Goal: Task Accomplishment & Management: Use online tool/utility

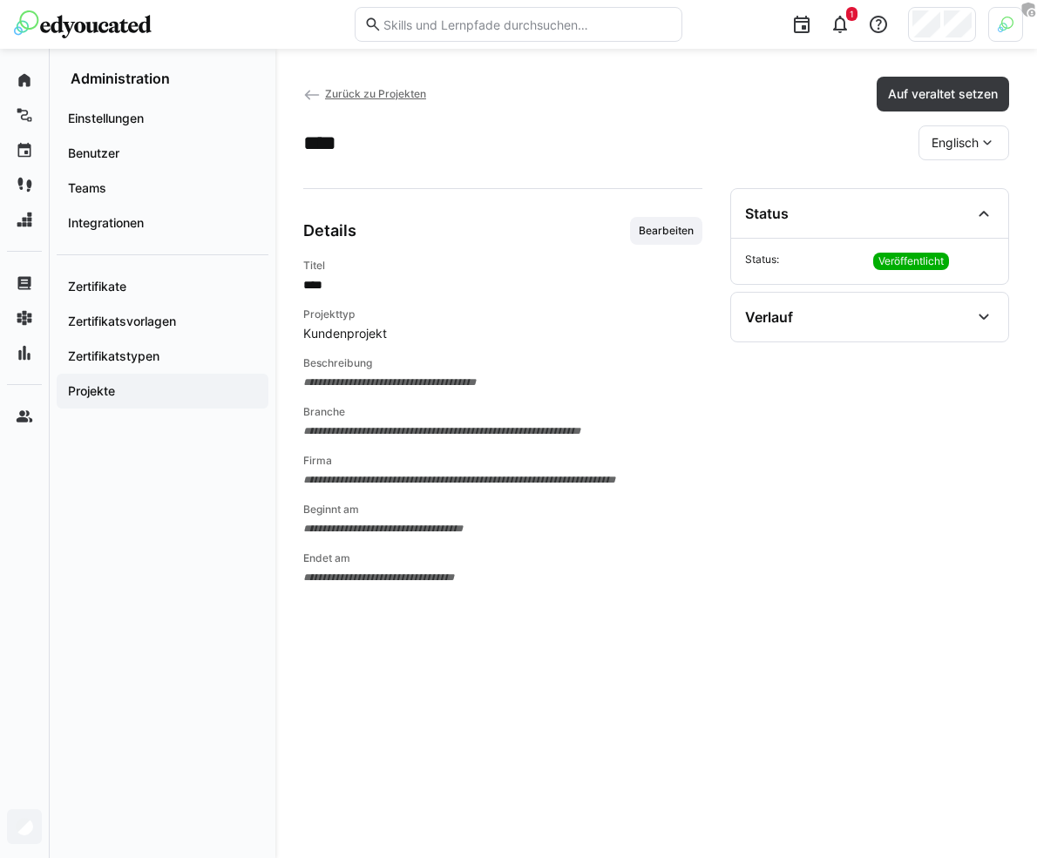
click at [371, 96] on span "Zurück zu Projekten" at bounding box center [375, 93] width 101 height 13
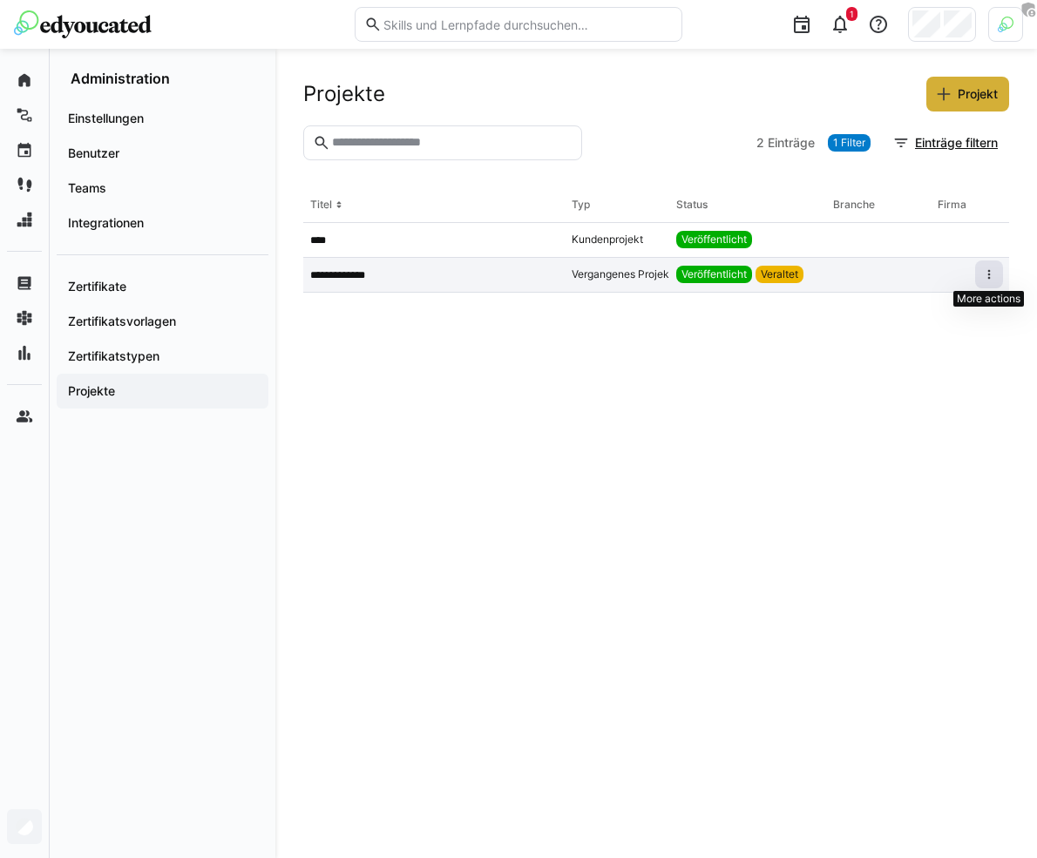
click at [982, 274] on eds-icon at bounding box center [989, 275] width 14 height 14
click at [963, 317] on span "Reaktivieren" at bounding box center [961, 310] width 83 height 28
